Goal: Use online tool/utility: Utilize a website feature to perform a specific function

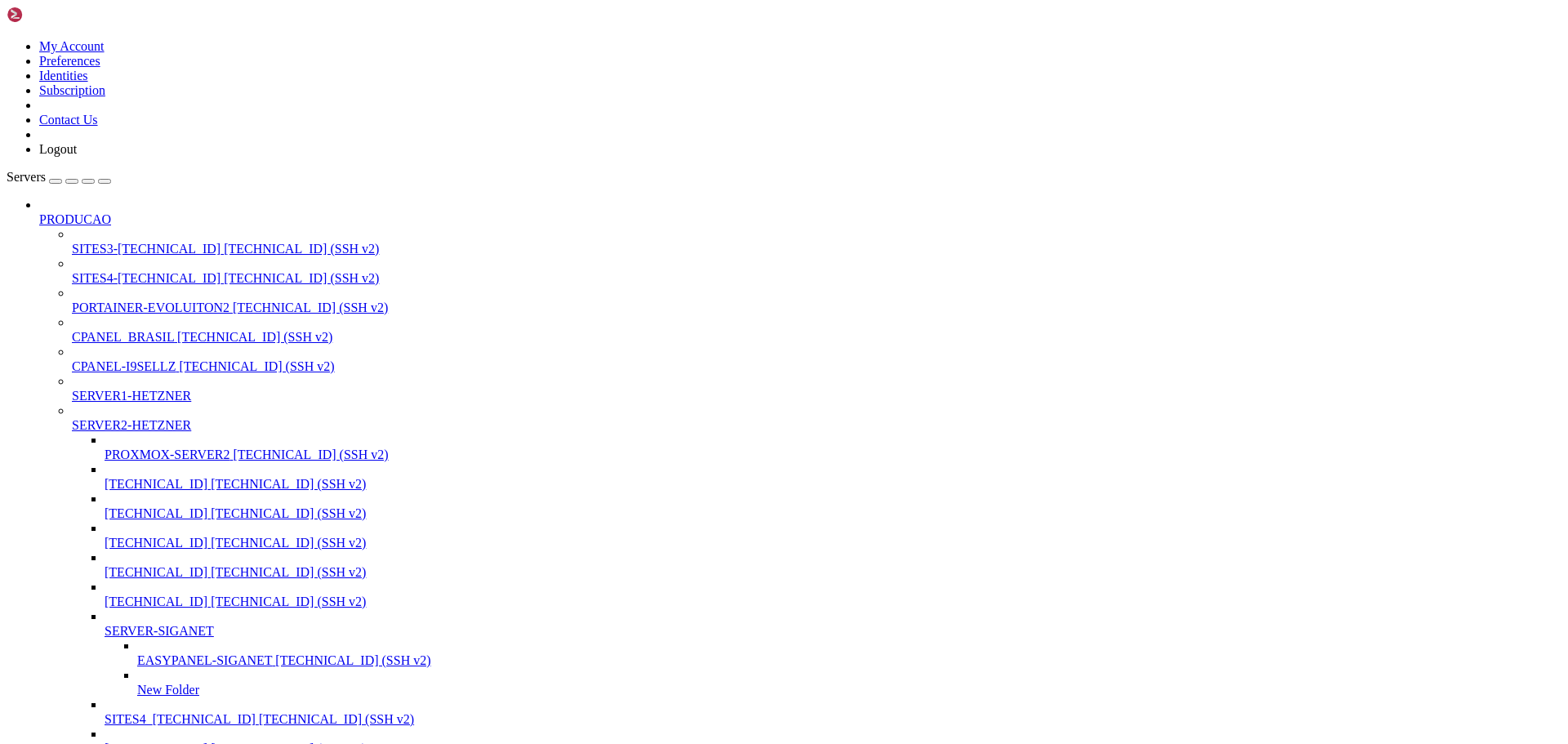
click at [88, 181] on div "button" at bounding box center [88, 181] width 0 height 0
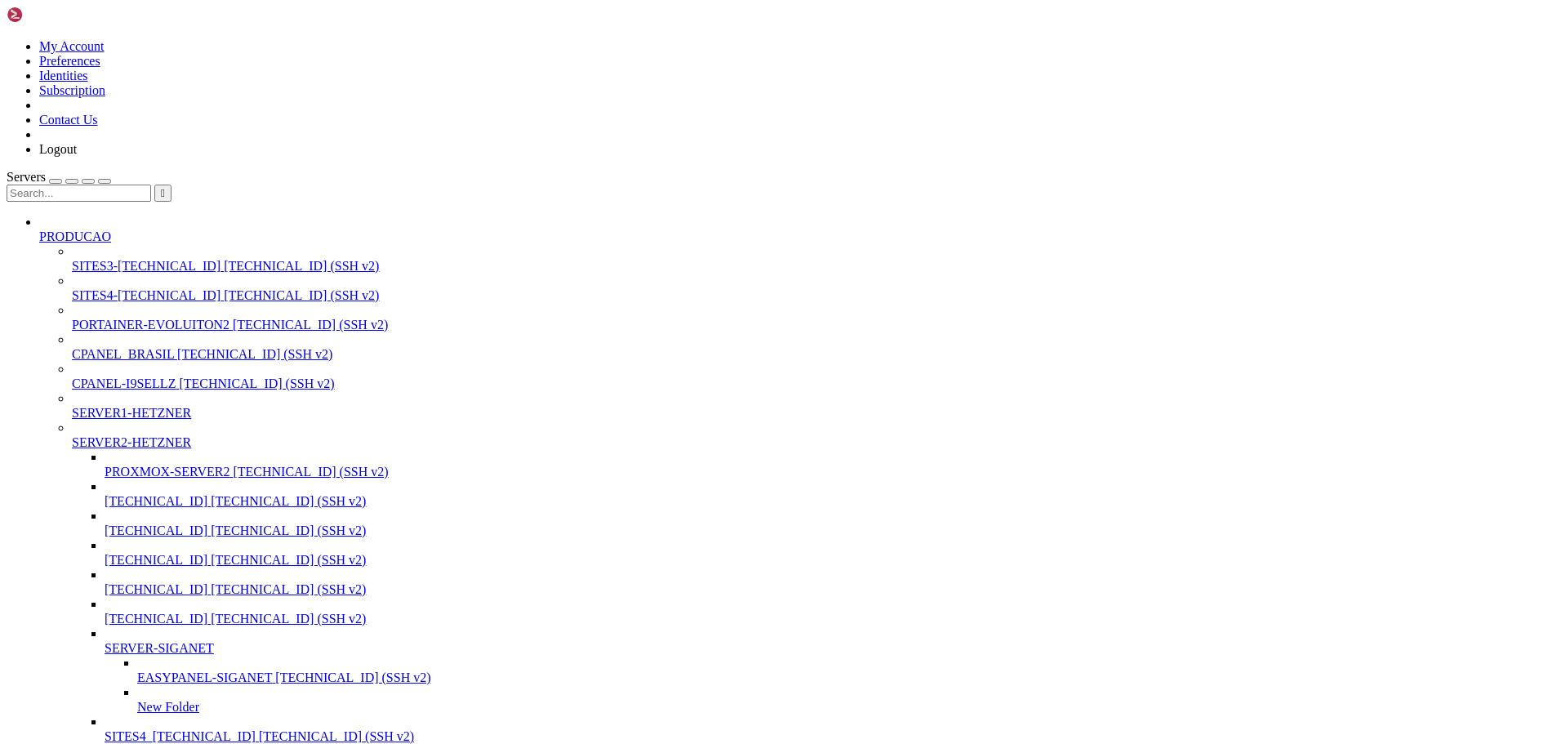
click at [93, 184] on input "text" at bounding box center [79, 193] width 144 height 18
click at [137, 671] on span "EASYPANEL-SIGANET" at bounding box center [205, 678] width 135 height 14
type input "94.130"
click at [137, 671] on span "EASYPANEL-SIGANET" at bounding box center [205, 678] width 135 height 14
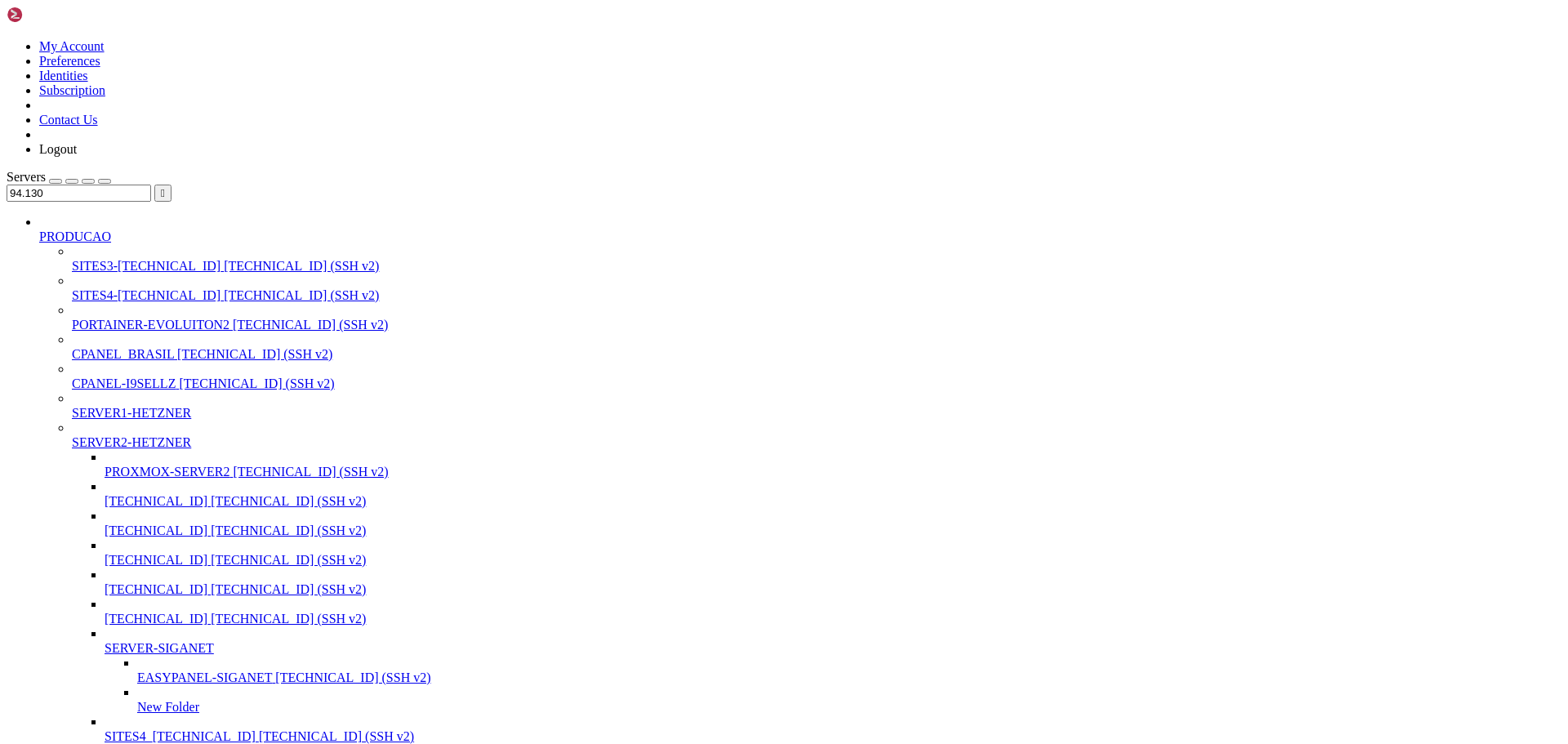
scroll to position [98, 0]
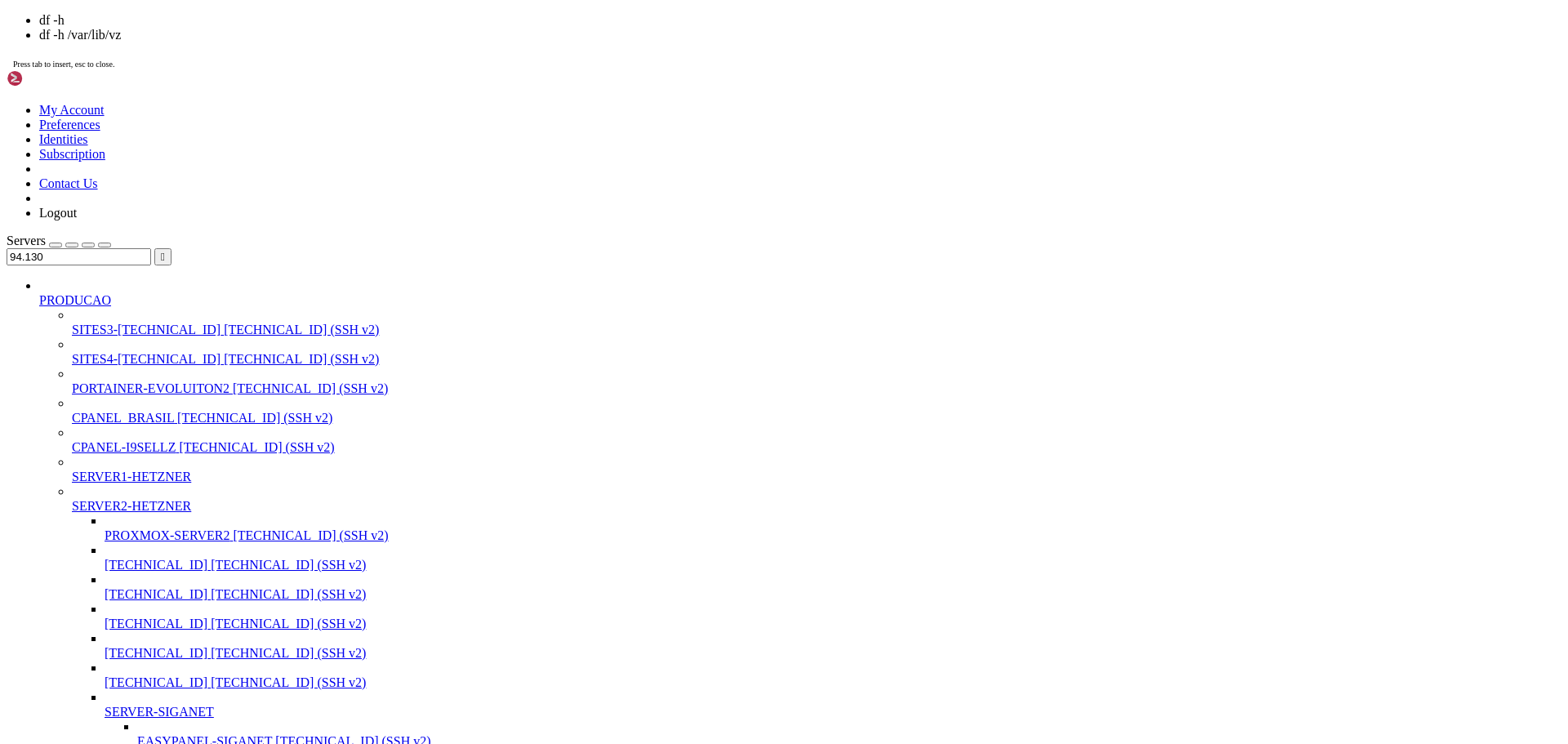
scroll to position [305, 0]
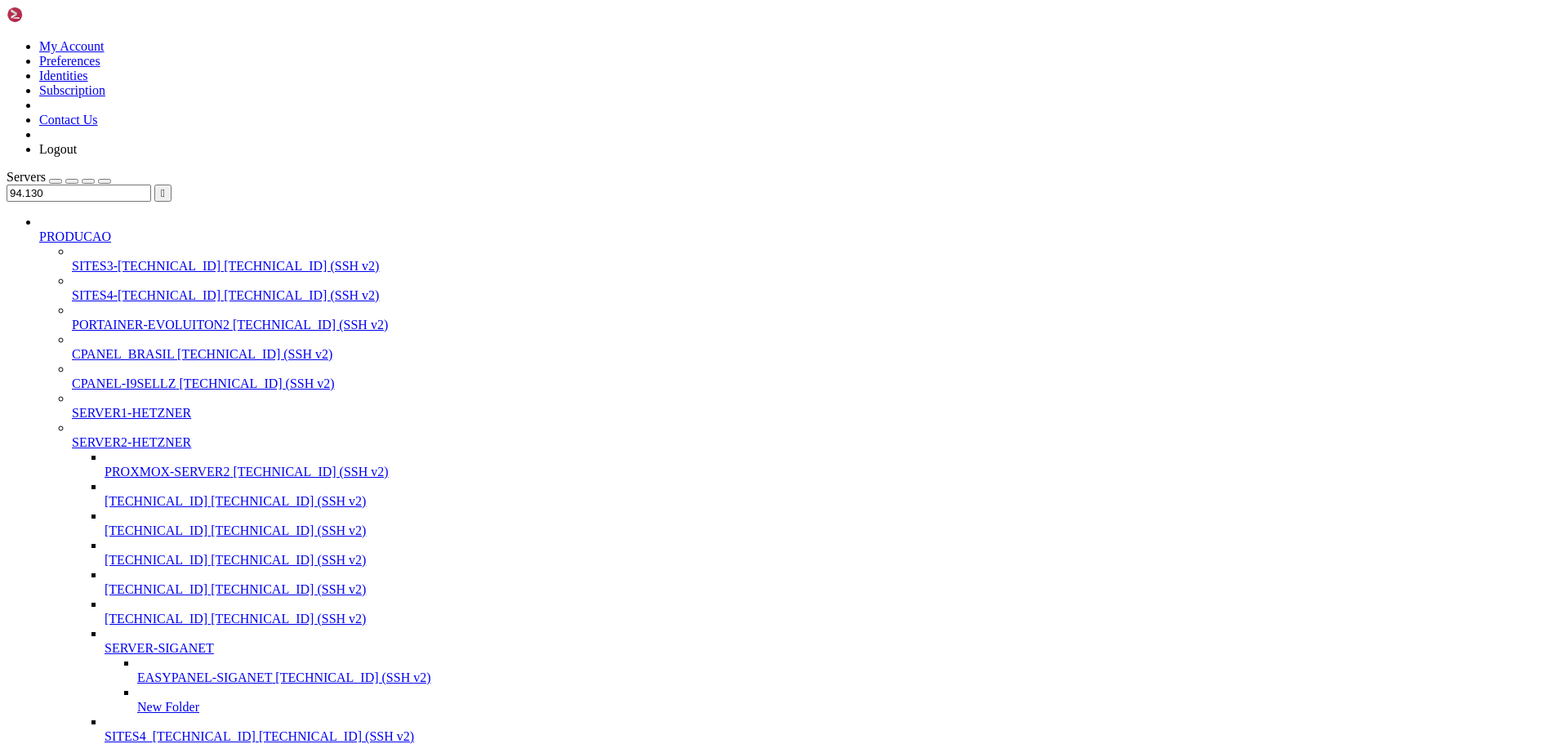
drag, startPoint x: 215, startPoint y: 2565, endPoint x: 785, endPoint y: 2522, distance: 571.6
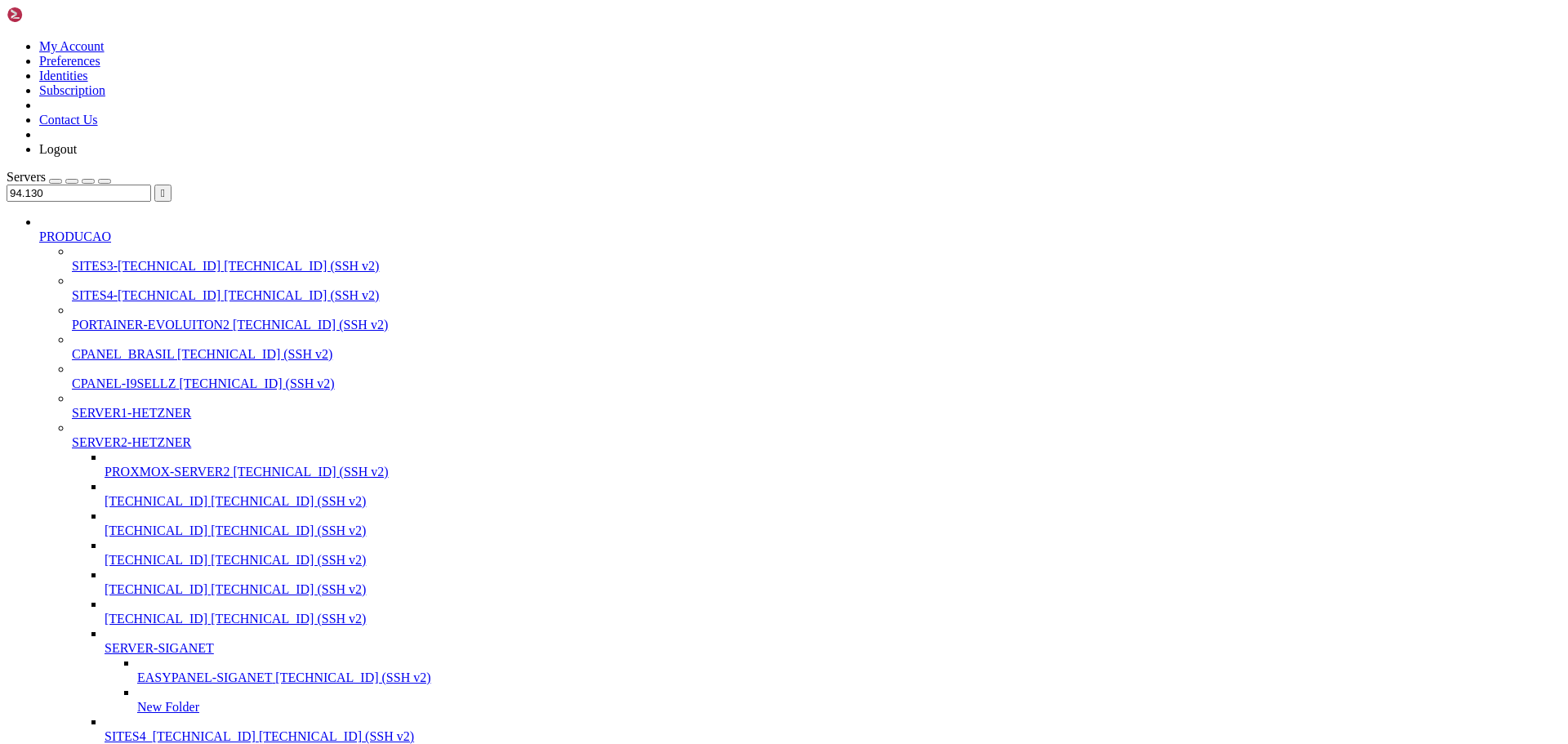
scroll to position [389, 0]
